Goal: Navigation & Orientation: Find specific page/section

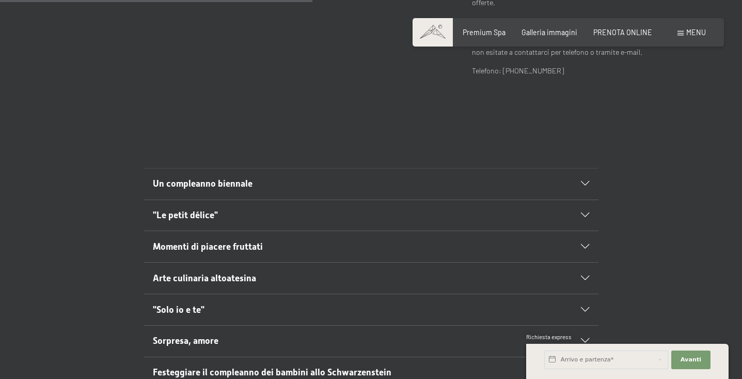
scroll to position [508, 0]
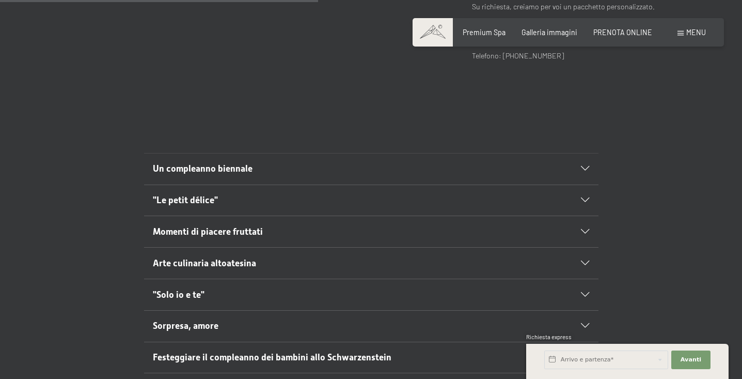
click at [589, 166] on icon at bounding box center [585, 168] width 8 height 5
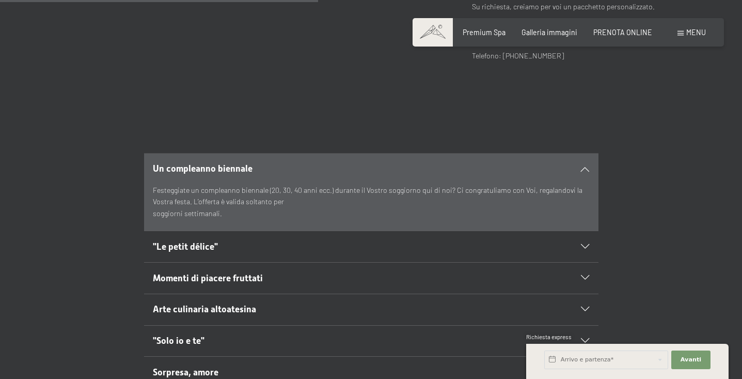
click at [587, 244] on icon at bounding box center [585, 246] width 8 height 5
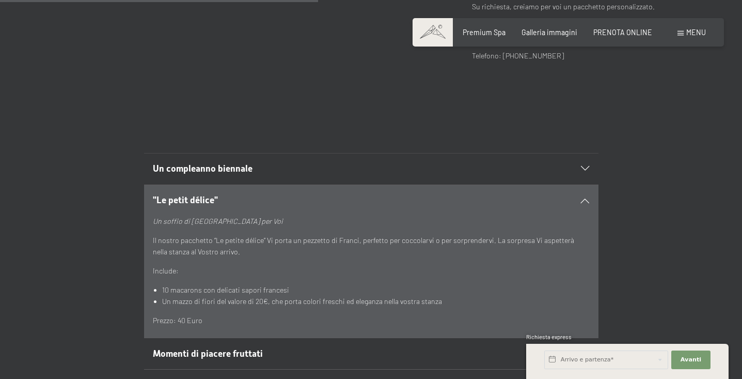
click at [585, 198] on icon at bounding box center [585, 200] width 8 height 5
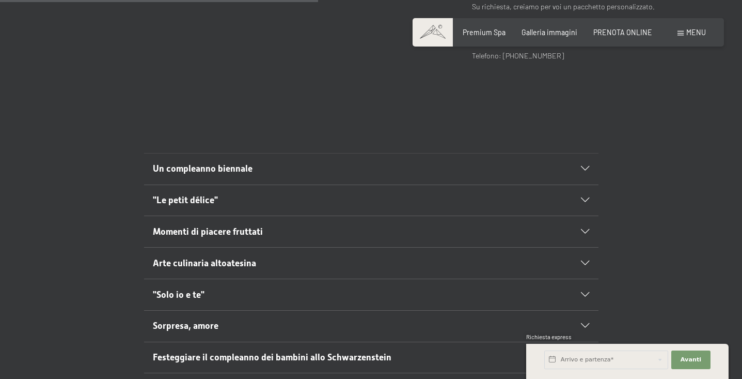
click at [586, 229] on icon at bounding box center [585, 231] width 8 height 5
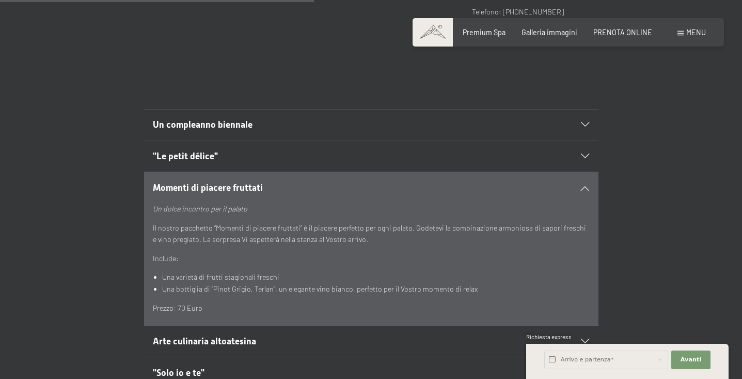
scroll to position [556, 0]
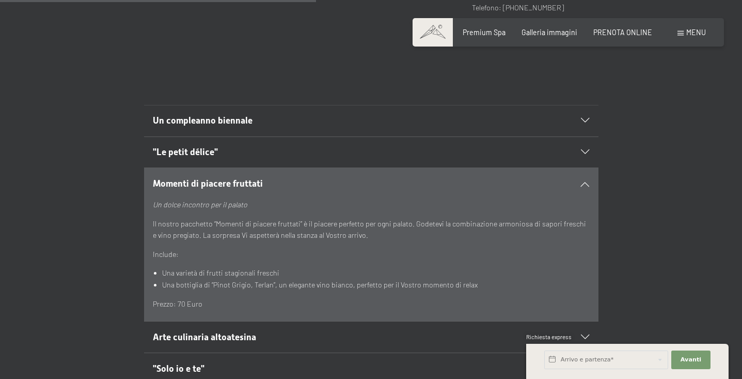
click at [586, 181] on icon at bounding box center [585, 183] width 8 height 5
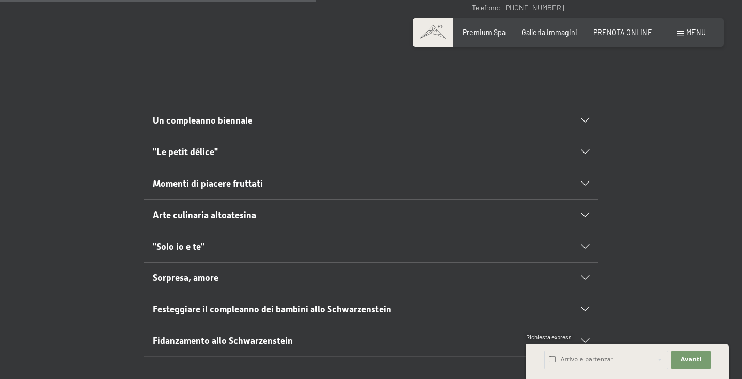
click at [585, 213] on icon at bounding box center [585, 215] width 8 height 5
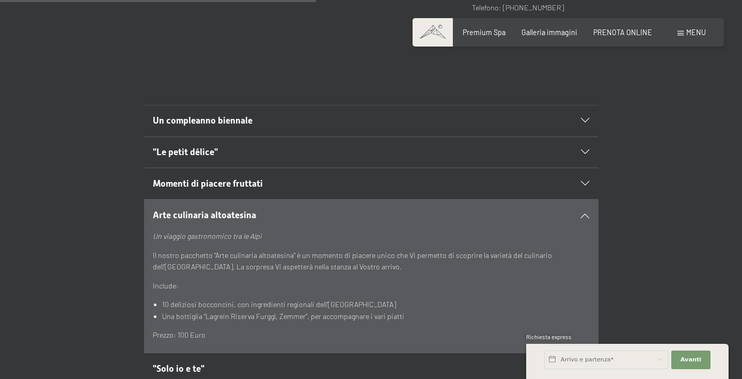
click at [585, 213] on icon at bounding box center [585, 215] width 8 height 5
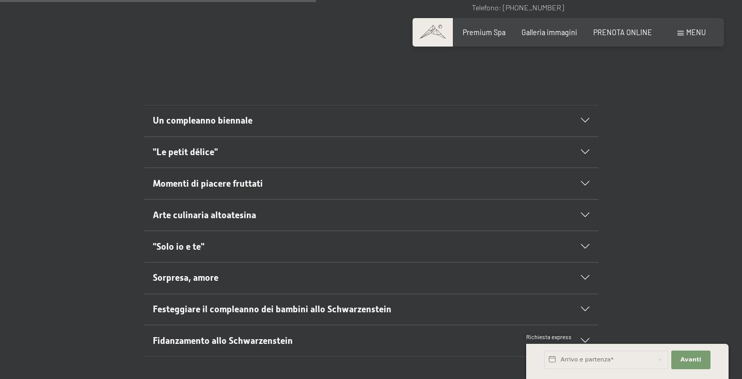
click at [586, 244] on icon at bounding box center [585, 246] width 8 height 5
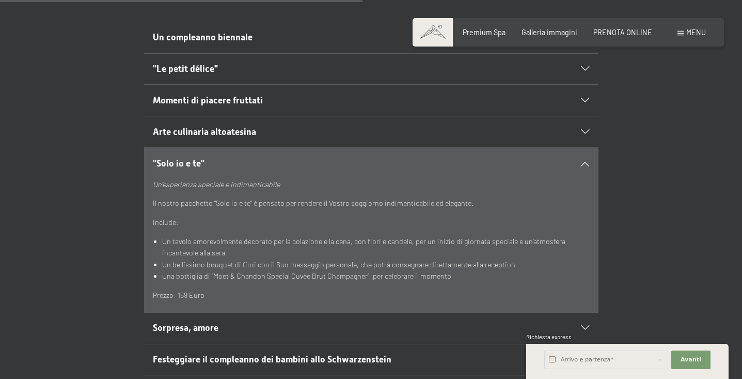
scroll to position [644, 0]
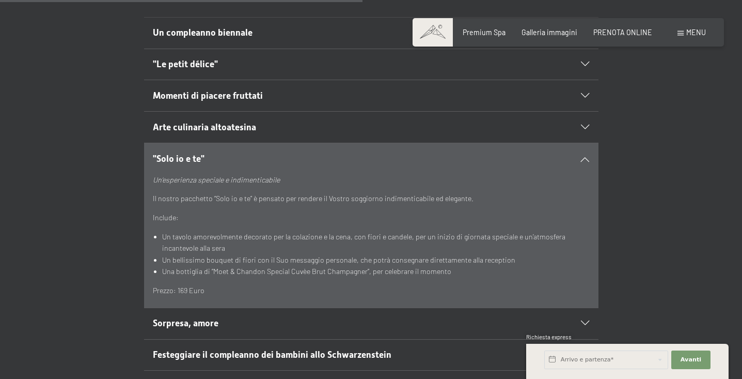
click at [584, 156] on icon at bounding box center [585, 158] width 8 height 5
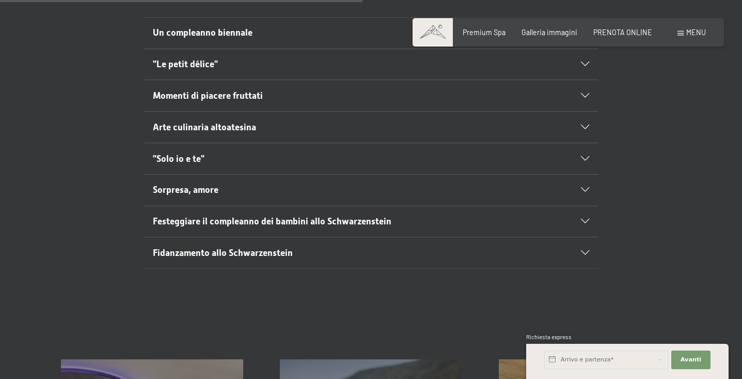
click at [584, 187] on icon at bounding box center [585, 189] width 8 height 5
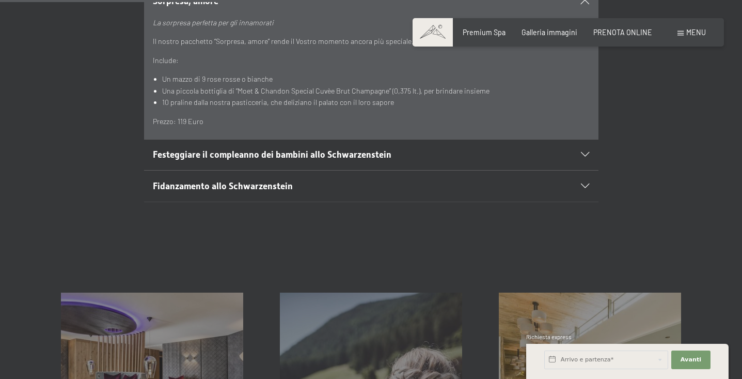
scroll to position [833, 0]
click at [584, 177] on div "Fidanzamento allo Schwarzenstein" at bounding box center [371, 185] width 436 height 31
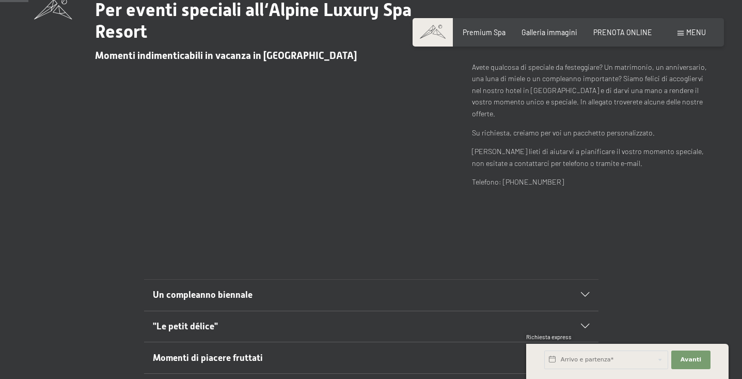
scroll to position [0, 0]
